Goal: Task Accomplishment & Management: Use online tool/utility

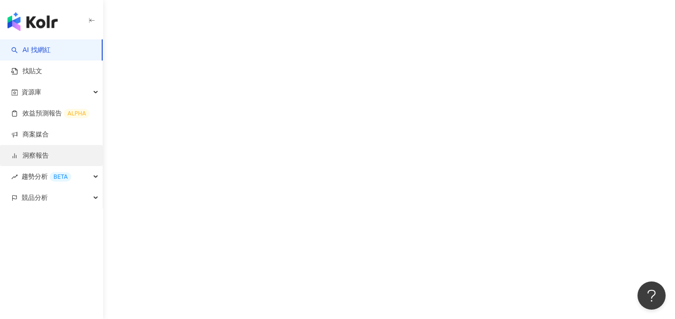
click at [49, 152] on link "洞察報告" at bounding box center [29, 155] width 37 height 9
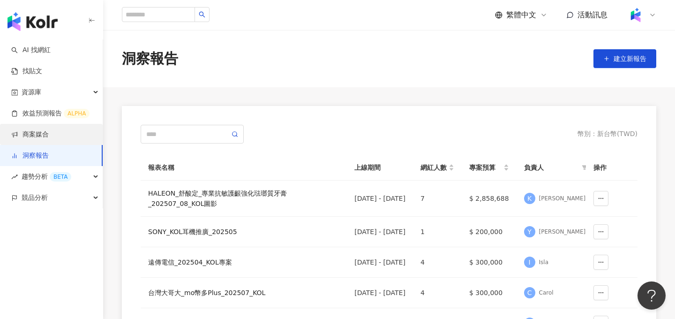
click at [49, 139] on link "商案媒合" at bounding box center [29, 134] width 37 height 9
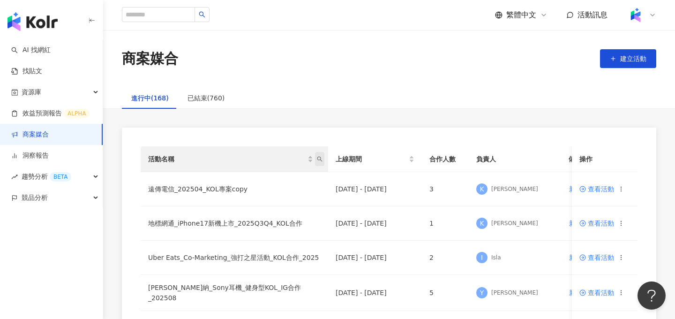
click at [319, 160] on icon "search" at bounding box center [320, 159] width 6 height 6
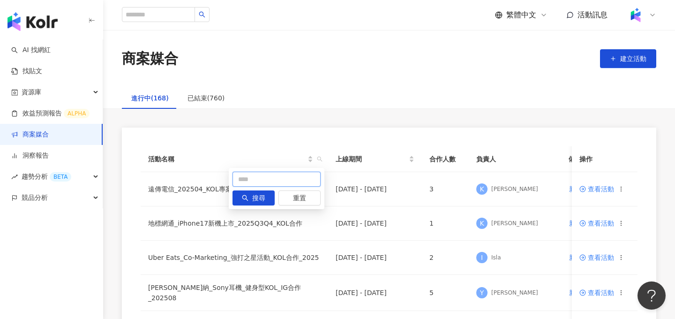
click at [255, 180] on input "text" at bounding box center [276, 178] width 88 height 15
type input "*"
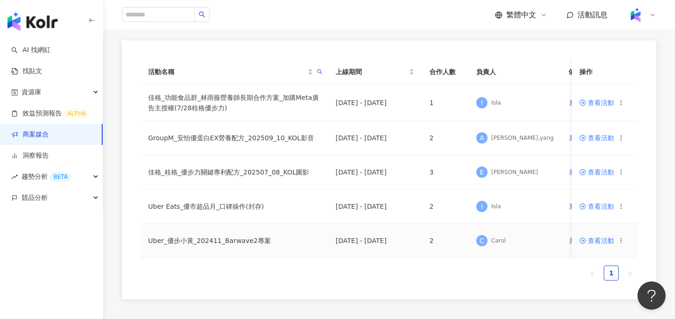
scroll to position [90, 0]
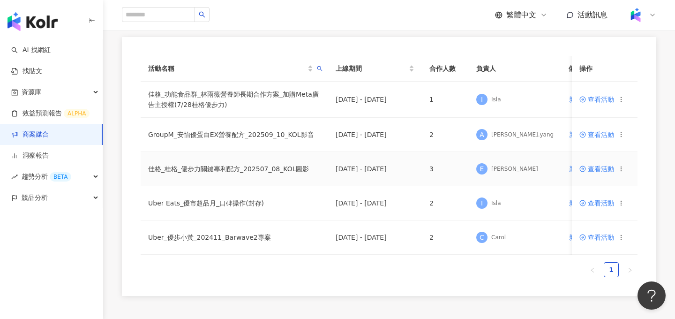
click at [587, 173] on td "查看活動" at bounding box center [604, 169] width 66 height 34
click at [591, 168] on span "查看活動" at bounding box center [596, 168] width 35 height 7
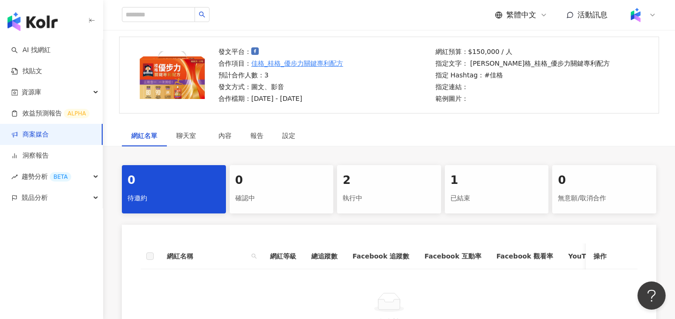
click at [375, 189] on div "2 執行中" at bounding box center [389, 189] width 104 height 48
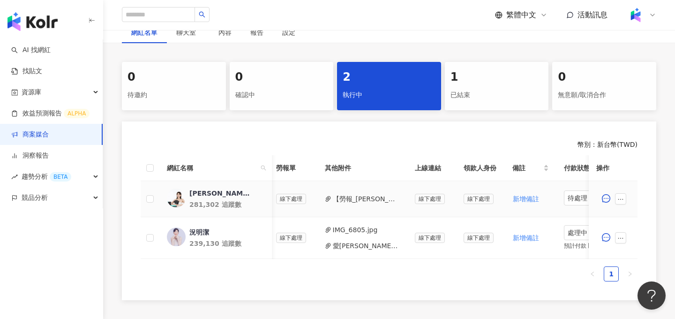
scroll to position [0, 370]
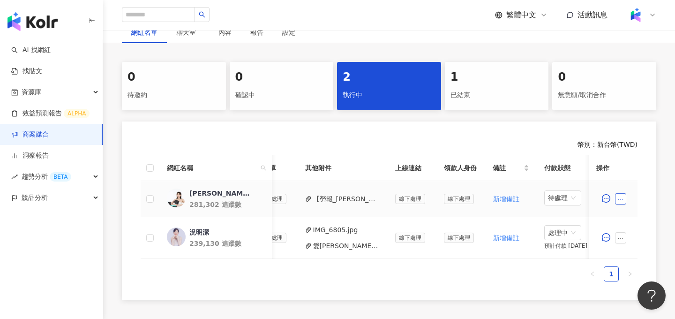
click at [618, 199] on icon "ellipsis" at bounding box center [620, 199] width 7 height 7
click at [642, 56] on span "新增附件" at bounding box center [635, 54] width 26 height 7
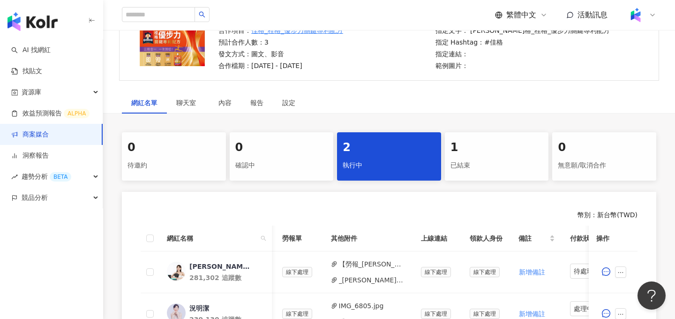
scroll to position [81, 0]
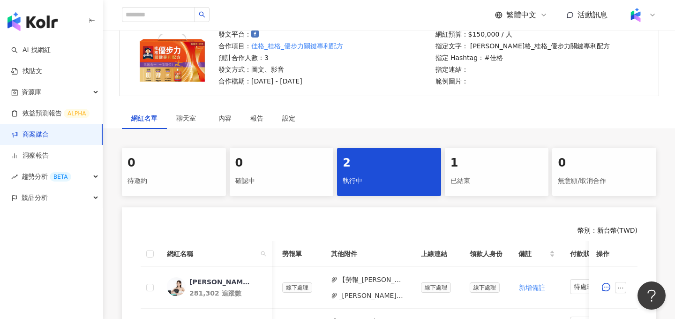
click at [49, 133] on link "商案媒合" at bounding box center [29, 134] width 37 height 9
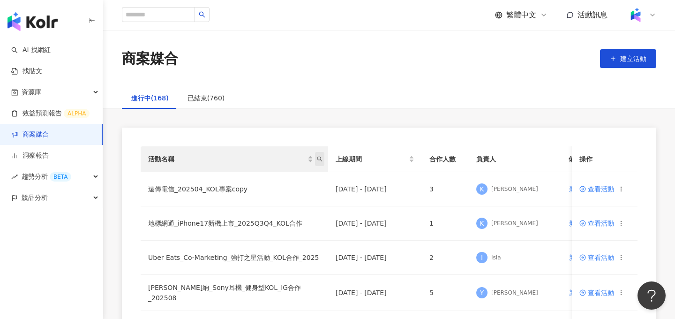
click at [322, 161] on icon "search" at bounding box center [320, 159] width 6 height 6
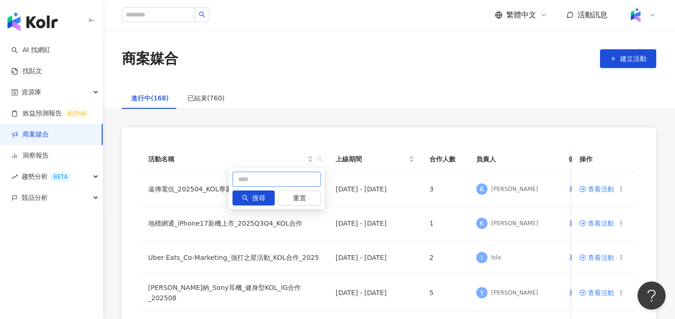
click at [283, 184] on input "text" at bounding box center [276, 178] width 88 height 15
type input "**"
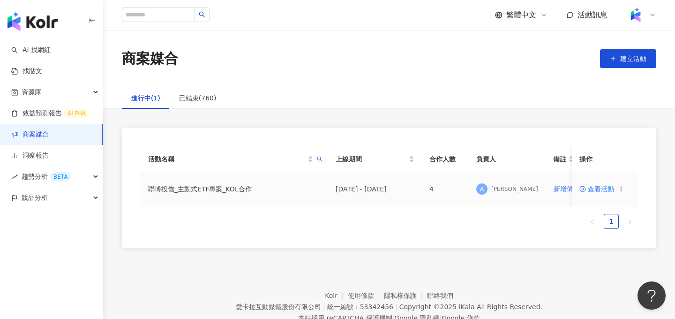
click at [593, 185] on span "查看活動" at bounding box center [596, 188] width 35 height 7
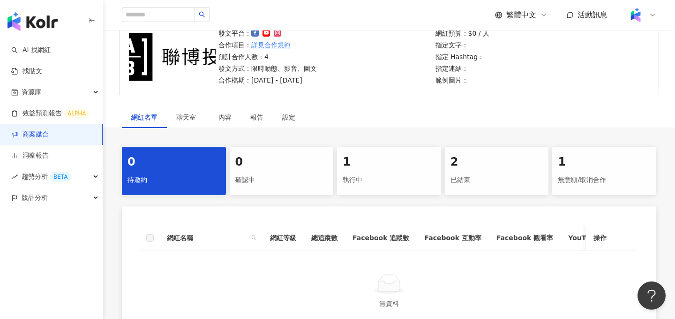
scroll to position [91, 0]
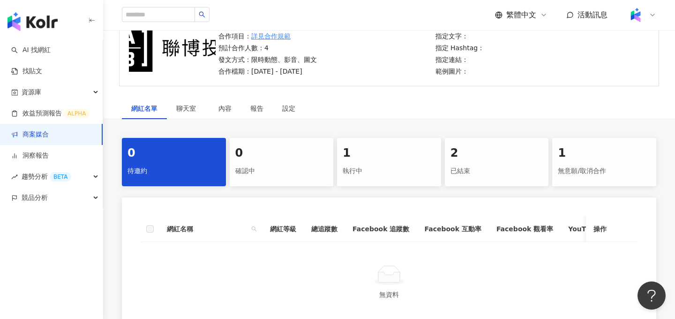
click at [393, 154] on div "1" at bounding box center [388, 153] width 93 height 16
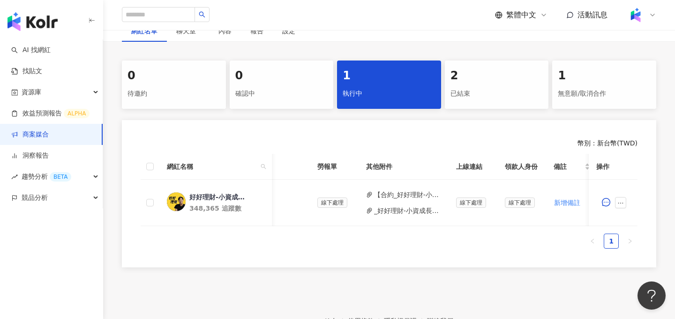
scroll to position [0, 309]
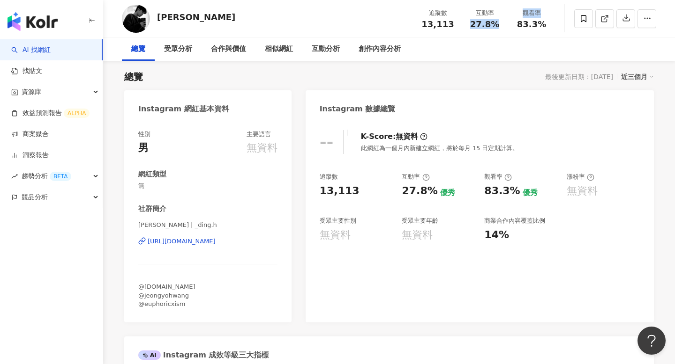
drag, startPoint x: 468, startPoint y: 22, endPoint x: 508, endPoint y: 22, distance: 40.3
click at [508, 22] on div "追蹤數 13,113 互動率 27.8% 觀看率 83.3%" at bounding box center [484, 19] width 141 height 28
copy div "27.8% 觀看率"
click at [434, 25] on span "13,113" at bounding box center [437, 24] width 32 height 10
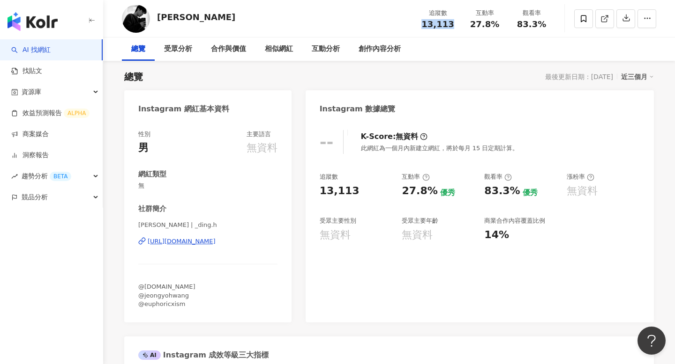
click at [434, 25] on span "13,113" at bounding box center [437, 24] width 32 height 10
copy span "13,113"
